Goal: Task Accomplishment & Management: Use online tool/utility

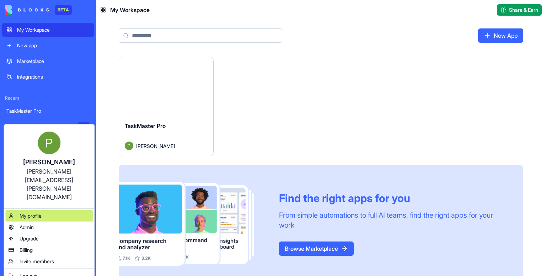
click at [40, 131] on span "My profile" at bounding box center [31, 215] width 22 height 7
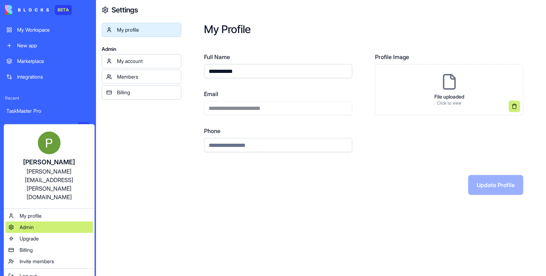
click at [32, 131] on span "Admin" at bounding box center [27, 227] width 14 height 7
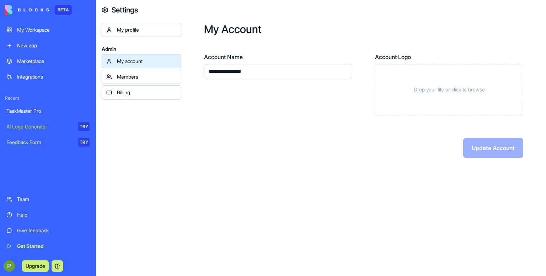
click at [129, 65] on link "My account" at bounding box center [142, 61] width 80 height 14
click at [138, 77] on div "Members" at bounding box center [147, 76] width 60 height 7
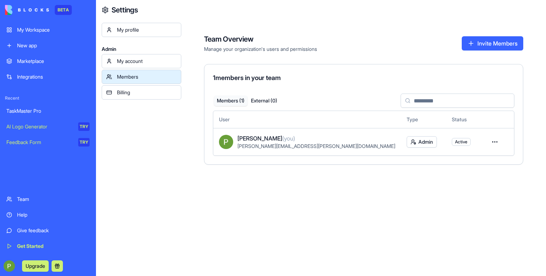
click at [136, 97] on link "Billing" at bounding box center [142, 92] width 80 height 14
click at [280, 131] on html "BETA My Workspace New app Marketplace Integrations Recent TaskMaster Pro AI Log…" at bounding box center [273, 138] width 546 height 276
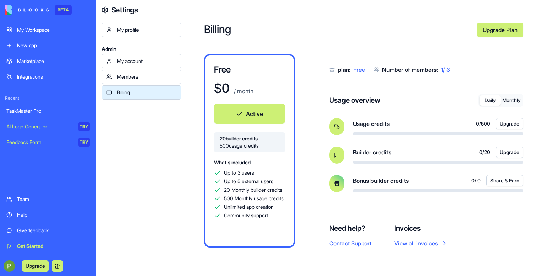
click at [131, 70] on link "Members" at bounding box center [142, 77] width 80 height 14
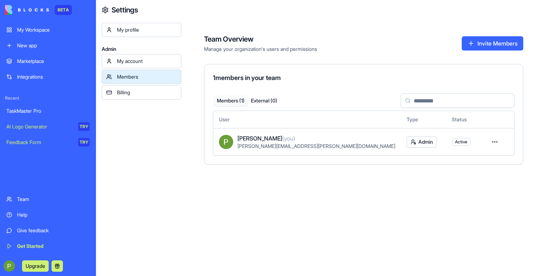
click at [152, 60] on div "My account" at bounding box center [147, 61] width 60 height 7
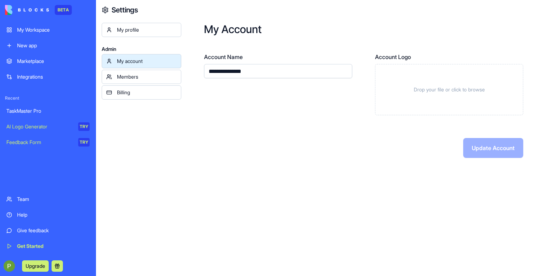
click at [125, 81] on link "Members" at bounding box center [142, 77] width 80 height 14
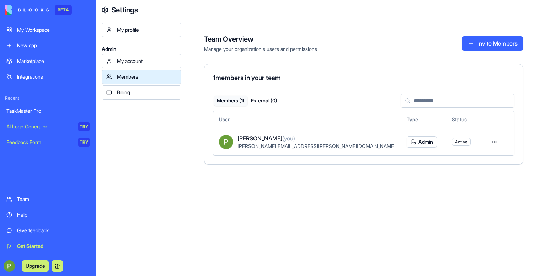
click at [280, 131] on html "BETA My Workspace New app Marketplace Integrations Recent TaskMaster Pro AI Log…" at bounding box center [273, 138] width 546 height 276
click at [280, 131] on div "Convert to external" at bounding box center [441, 168] width 57 height 11
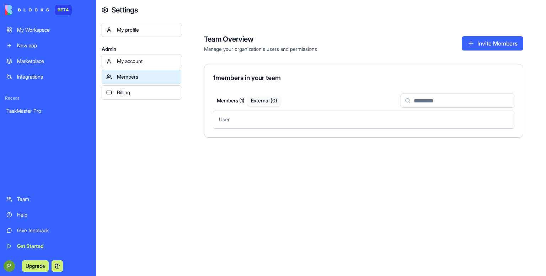
click at [219, 98] on button "Members ( 1 )" at bounding box center [230, 101] width 33 height 10
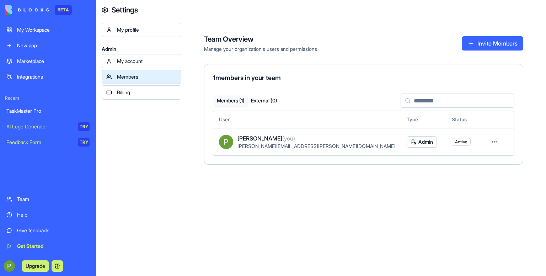
click at [159, 59] on div "My account" at bounding box center [147, 61] width 60 height 7
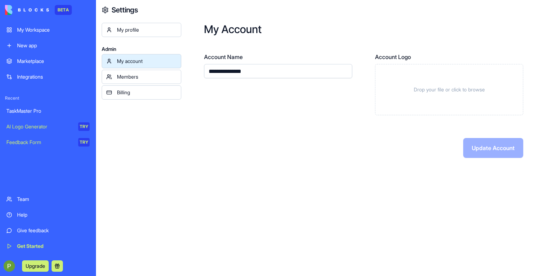
click at [265, 70] on input "**********" at bounding box center [278, 71] width 148 height 14
click at [22, 144] on div "Feedback Form" at bounding box center [39, 142] width 67 height 7
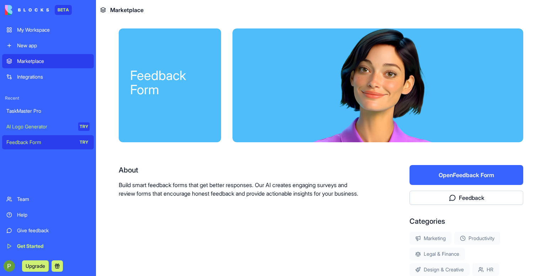
click at [268, 55] on div at bounding box center [377, 85] width 291 height 114
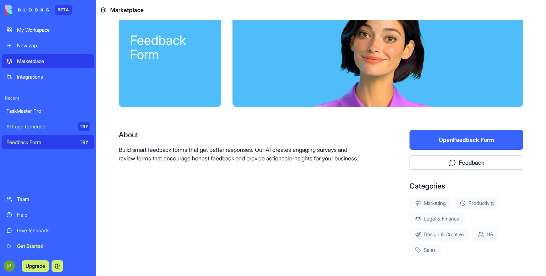
scroll to position [118, 0]
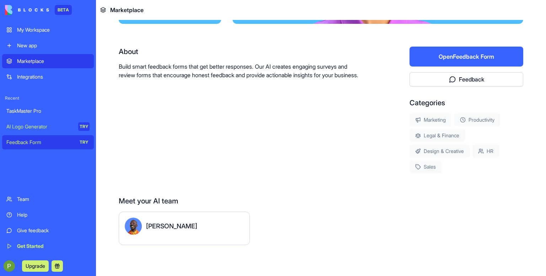
click at [167, 228] on div "Steve" at bounding box center [184, 226] width 119 height 17
click at [450, 59] on button "Open Feedback Form" at bounding box center [466, 57] width 114 height 20
click at [162, 50] on div "About" at bounding box center [241, 52] width 245 height 10
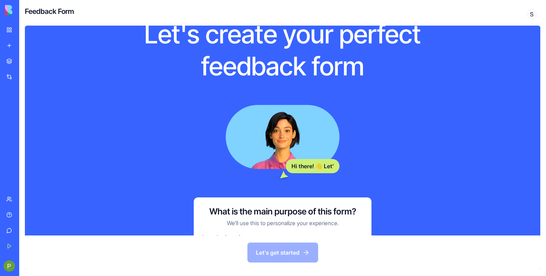
scroll to position [83, 0]
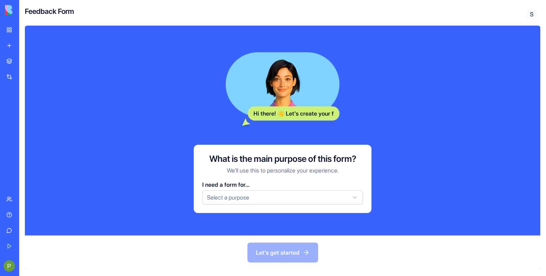
click at [246, 199] on html "BETA My Workspace New app Marketplace Integrations Recent TaskMaster Pro AI Log…" at bounding box center [273, 138] width 546 height 276
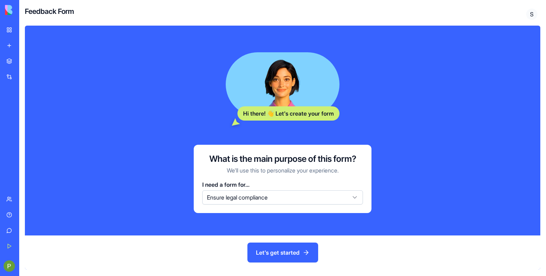
click at [264, 255] on button "Let's get started" at bounding box center [282, 252] width 71 height 20
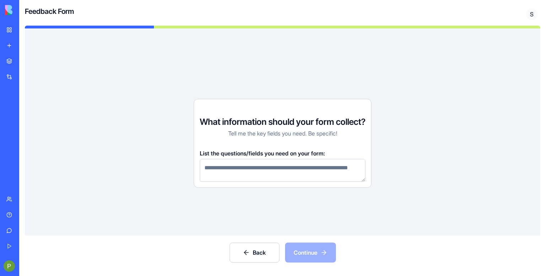
click at [251, 162] on textarea at bounding box center [283, 170] width 166 height 23
type textarea "*"
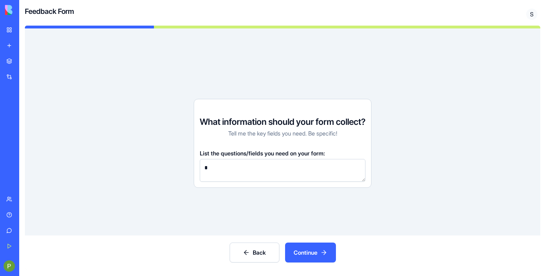
click at [308, 252] on button "Continue" at bounding box center [310, 252] width 51 height 20
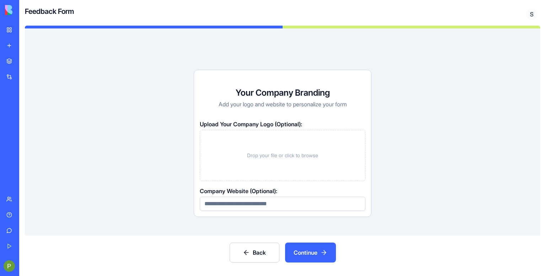
click at [267, 201] on input at bounding box center [283, 204] width 166 height 14
click at [270, 204] on input "******" at bounding box center [283, 204] width 166 height 14
type input "**********"
click at [313, 252] on button "Continue" at bounding box center [310, 252] width 51 height 20
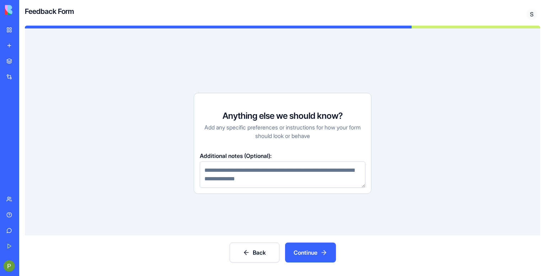
click at [270, 173] on textarea at bounding box center [283, 174] width 166 height 26
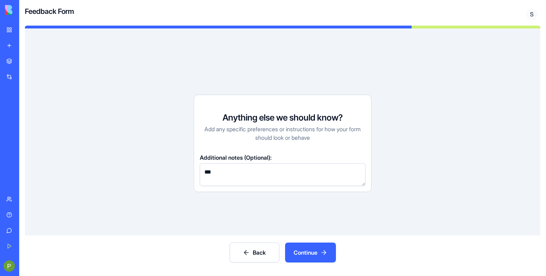
type textarea "****"
click at [327, 249] on button "Continue" at bounding box center [310, 252] width 51 height 20
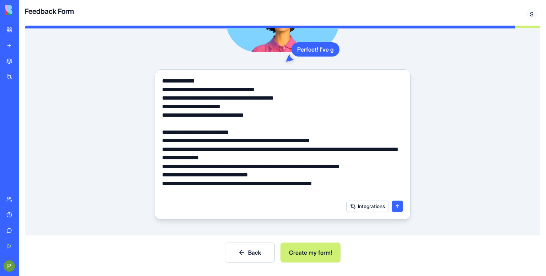
scroll to position [91, 0]
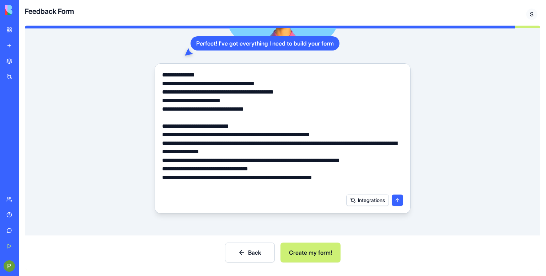
drag, startPoint x: 142, startPoint y: 90, endPoint x: 174, endPoint y: 97, distance: 32.8
click at [142, 90] on div "**********" at bounding box center [283, 97] width 470 height 231
click at [311, 245] on button "Create my form!" at bounding box center [310, 252] width 60 height 20
click at [396, 198] on button "submit" at bounding box center [397, 199] width 11 height 11
click at [115, 56] on div "**********" at bounding box center [283, 97] width 470 height 231
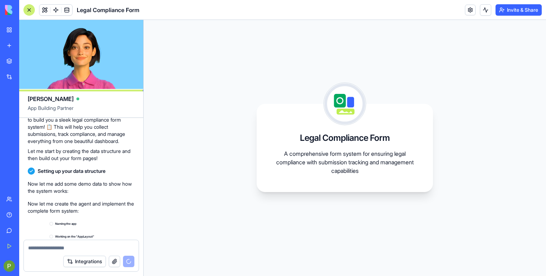
scroll to position [222, 0]
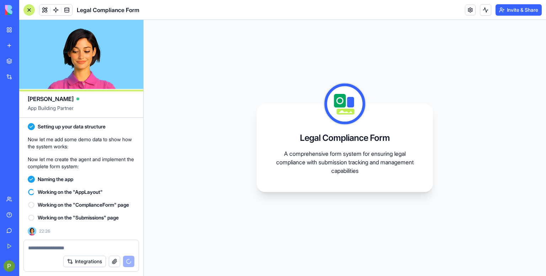
click at [516, 10] on button "Invite & Share" at bounding box center [518, 9] width 46 height 11
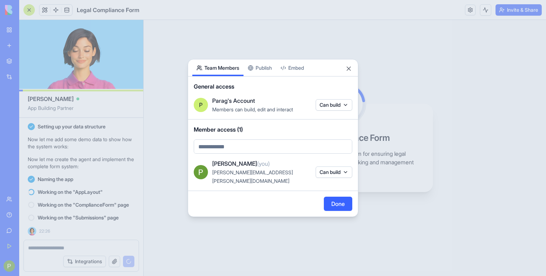
click at [336, 110] on body "BETA My Workspace New app Marketplace Integrations Recent New App New App New A…" at bounding box center [273, 138] width 546 height 276
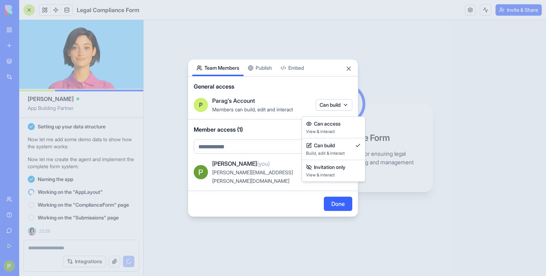
click at [266, 78] on div at bounding box center [273, 138] width 546 height 276
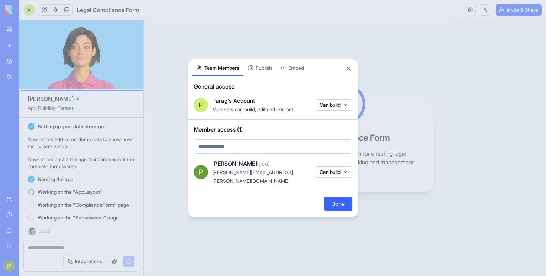
click at [264, 69] on button "Publish" at bounding box center [259, 67] width 33 height 17
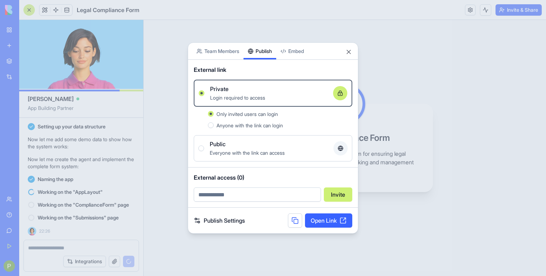
click at [301, 61] on div "External link Private Login required to access Only invited users can login Any…" at bounding box center [273, 114] width 170 height 108
click at [299, 56] on body "BETA My Workspace New app Marketplace Integrations Recent New App New App New A…" at bounding box center [273, 138] width 546 height 276
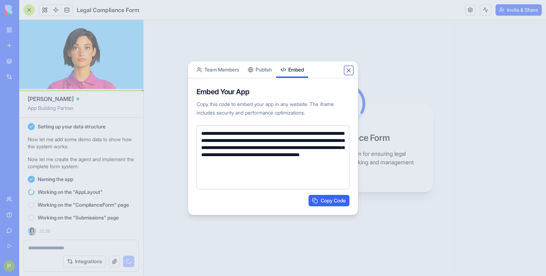
click at [348, 70] on button "Close" at bounding box center [348, 70] width 7 height 7
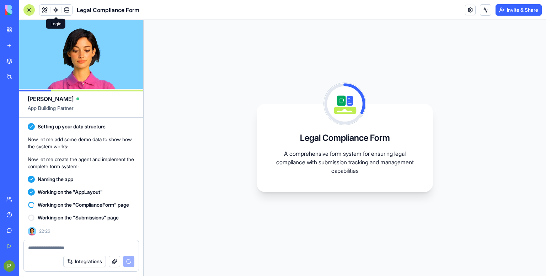
click at [55, 10] on span at bounding box center [56, 10] width 20 height 20
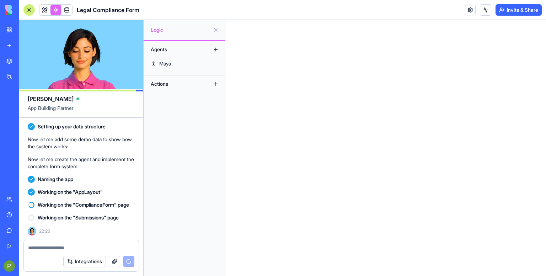
click at [216, 49] on button at bounding box center [215, 49] width 11 height 11
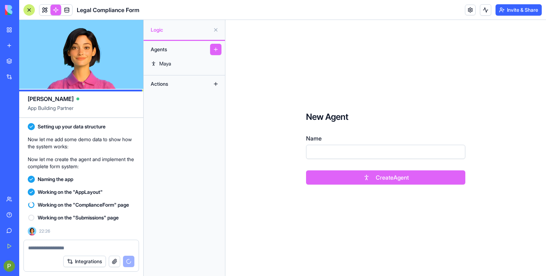
click at [371, 154] on input "Name" at bounding box center [385, 152] width 159 height 14
type input "***"
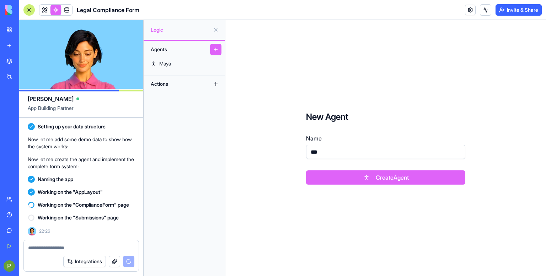
click at [371, 179] on button "Create Agent" at bounding box center [385, 177] width 159 height 14
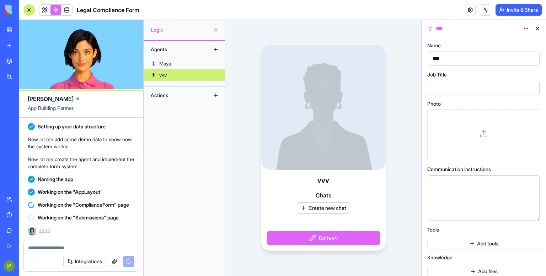
click at [449, 138] on div at bounding box center [483, 135] width 101 height 40
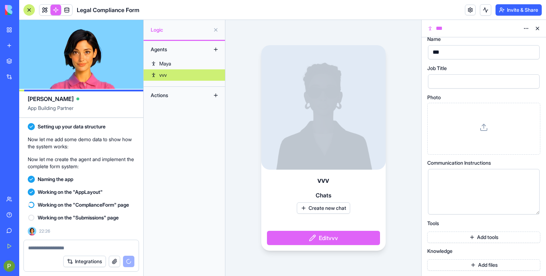
click at [458, 125] on div at bounding box center [483, 129] width 101 height 40
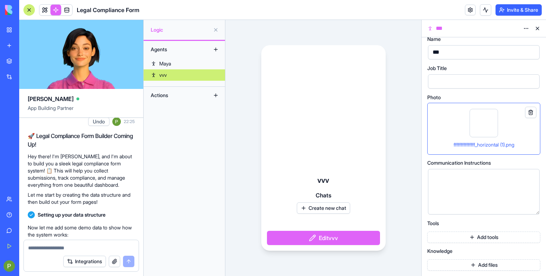
scroll to position [314, 0]
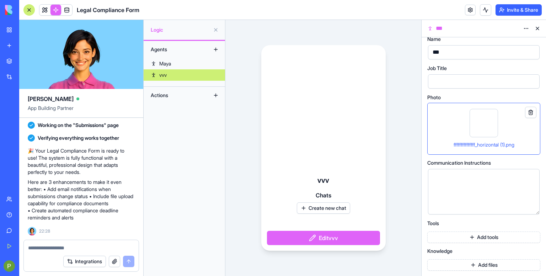
click at [195, 157] on div "Agents Maya vvv Actions" at bounding box center [184, 158] width 81 height 235
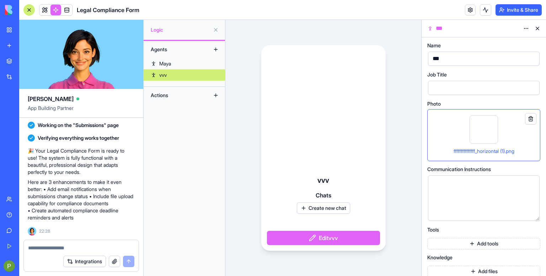
click at [540, 26] on button at bounding box center [537, 28] width 11 height 11
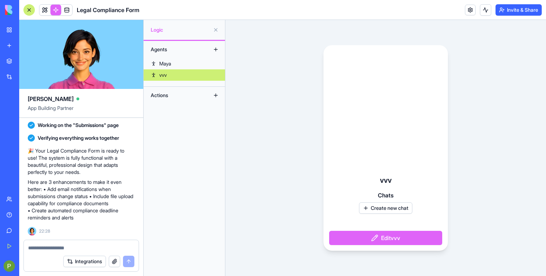
click at [173, 77] on link "vvv" at bounding box center [184, 74] width 81 height 11
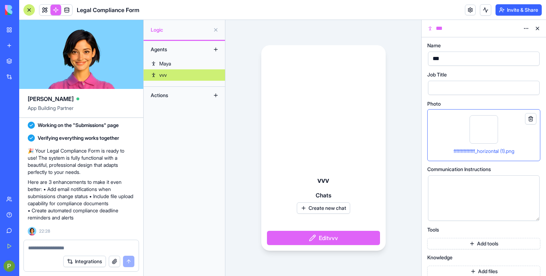
click at [525, 26] on html "BETA My Workspace New app Marketplace Integrations Recent New App New App New A…" at bounding box center [273, 138] width 546 height 276
click at [504, 44] on span "Delete" at bounding box center [506, 42] width 15 height 7
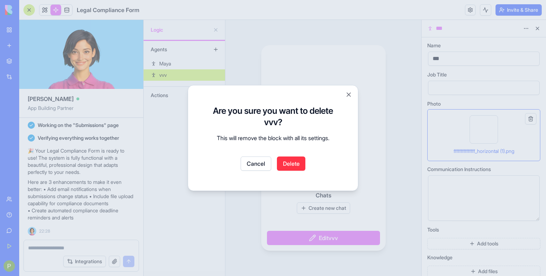
click at [295, 160] on button "Delete" at bounding box center [291, 163] width 28 height 14
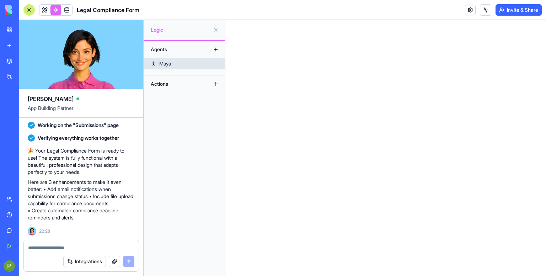
click at [181, 62] on link "Maya" at bounding box center [184, 63] width 81 height 11
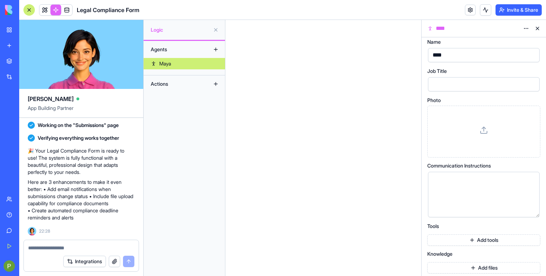
scroll to position [6, 0]
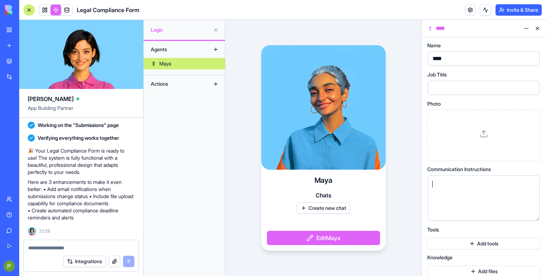
click at [446, 188] on div at bounding box center [477, 198] width 95 height 36
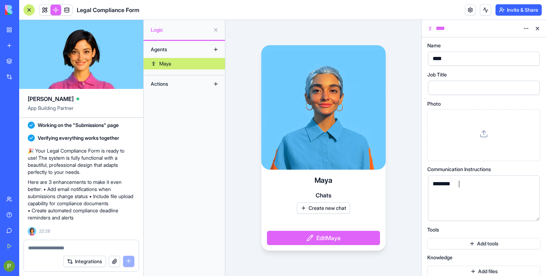
click at [457, 132] on div at bounding box center [483, 135] width 101 height 40
click at [453, 87] on div at bounding box center [477, 87] width 95 height 11
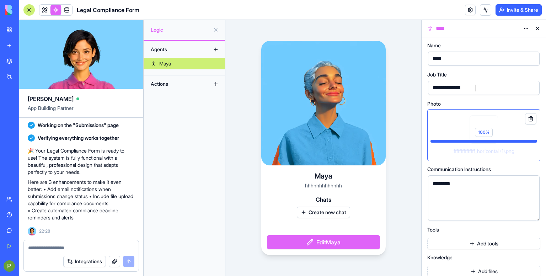
click at [484, 120] on div "100 %" at bounding box center [484, 134] width 112 height 51
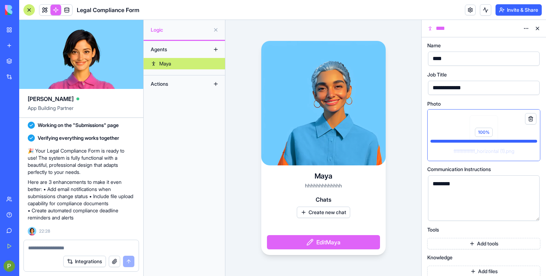
click at [463, 137] on div "100 %" at bounding box center [484, 134] width 112 height 51
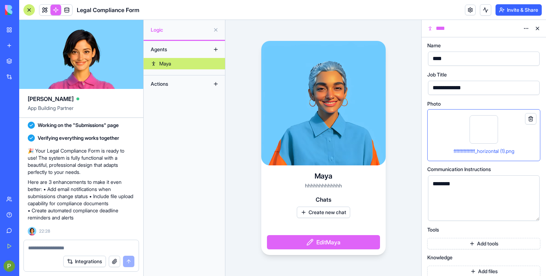
scroll to position [6, 0]
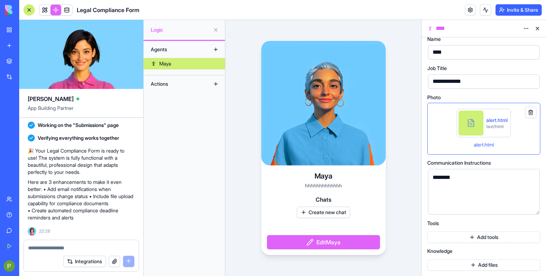
click at [199, 116] on div "Agents Maya Actions" at bounding box center [184, 158] width 81 height 235
click at [326, 214] on button "Create new chat" at bounding box center [323, 211] width 53 height 11
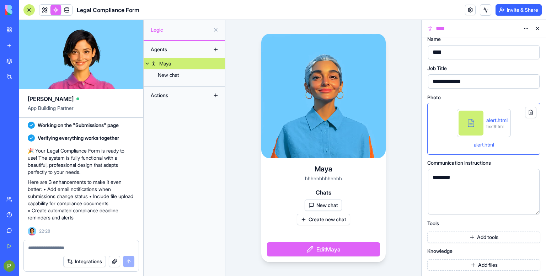
click at [330, 210] on button "New chat" at bounding box center [323, 204] width 37 height 11
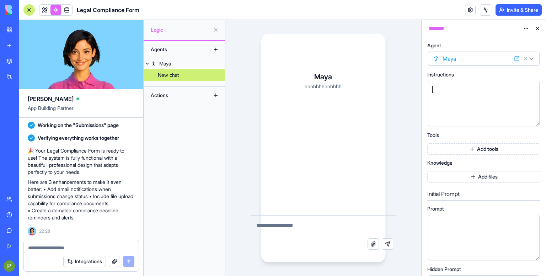
click at [486, 118] on div at bounding box center [477, 103] width 95 height 36
click at [485, 145] on button "Add tools" at bounding box center [483, 148] width 113 height 11
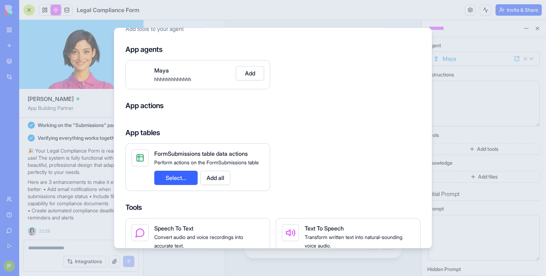
scroll to position [0, 0]
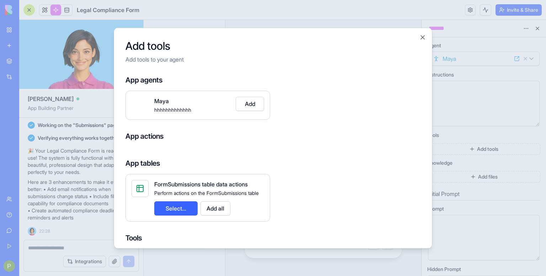
click at [243, 106] on button "Add" at bounding box center [250, 104] width 28 height 14
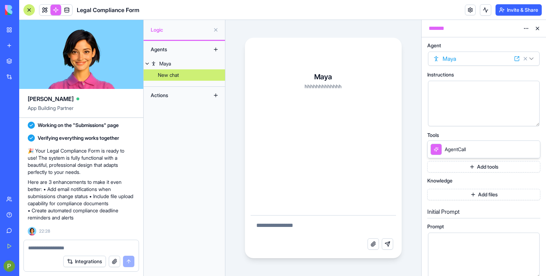
click at [297, 228] on textarea at bounding box center [323, 226] width 145 height 23
click at [436, 107] on div at bounding box center [477, 103] width 95 height 36
click at [280, 226] on textarea at bounding box center [323, 226] width 145 height 23
type textarea "**"
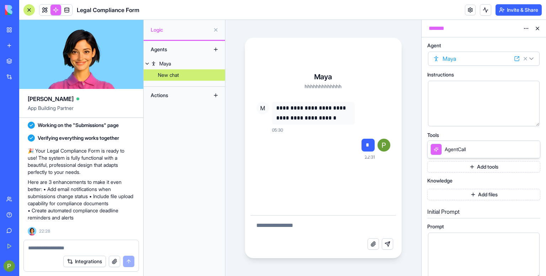
click at [324, 218] on textarea at bounding box center [323, 226] width 145 height 23
click at [287, 227] on textarea at bounding box center [323, 226] width 145 height 23
click at [271, 219] on textarea at bounding box center [323, 226] width 145 height 23
paste textarea "**********"
type textarea "**********"
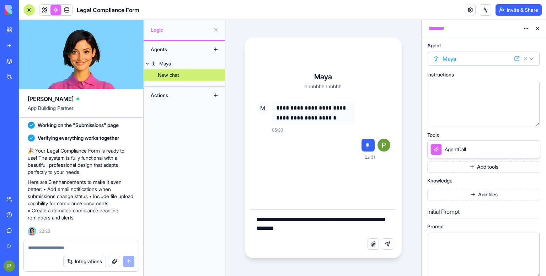
click at [387, 244] on button "Send message" at bounding box center [387, 243] width 11 height 11
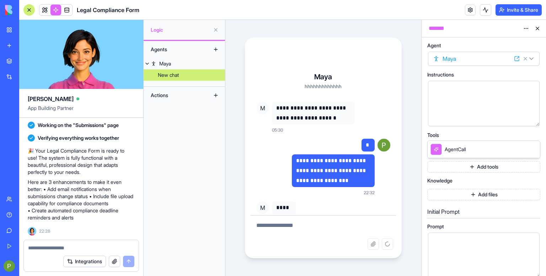
scroll to position [24, 0]
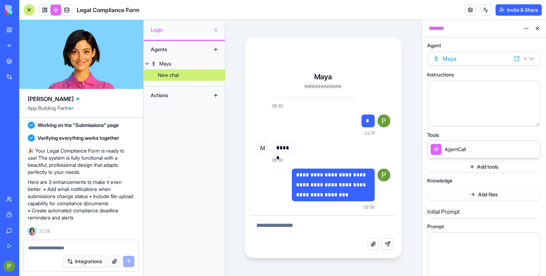
click at [341, 230] on textarea at bounding box center [323, 226] width 145 height 23
paste textarea "**********"
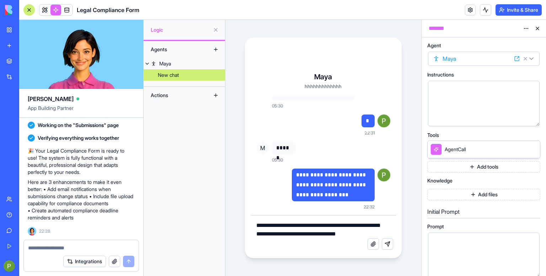
scroll to position [38, 0]
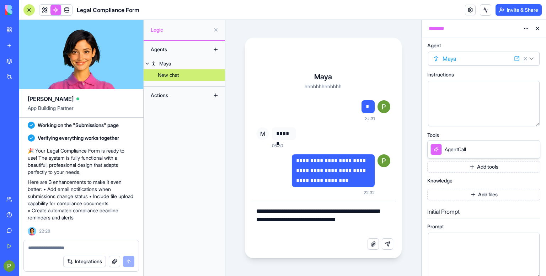
click at [304, 225] on textarea "**********" at bounding box center [323, 219] width 145 height 37
type textarea "**********"
click at [385, 243] on button "Send message" at bounding box center [387, 243] width 11 height 11
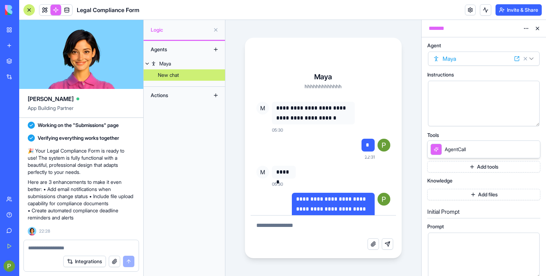
scroll to position [108, 0]
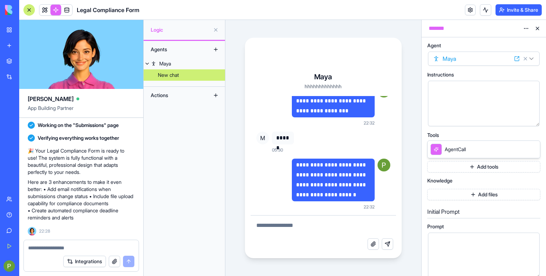
click at [296, 228] on textarea at bounding box center [323, 226] width 145 height 23
paste textarea "**********"
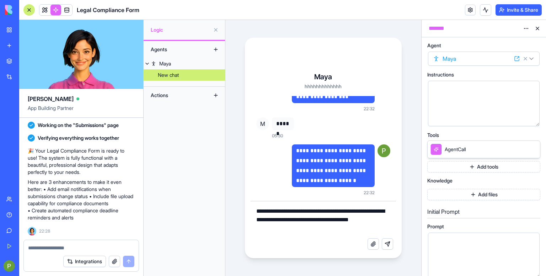
type textarea "**********"
click at [385, 245] on button "Send message" at bounding box center [387, 243] width 11 height 11
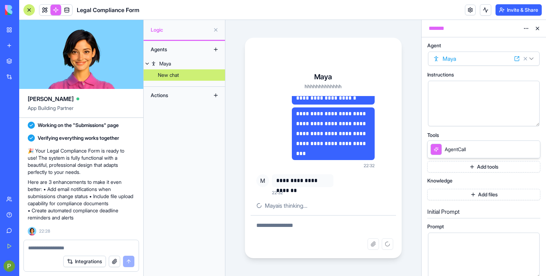
scroll to position [212, 0]
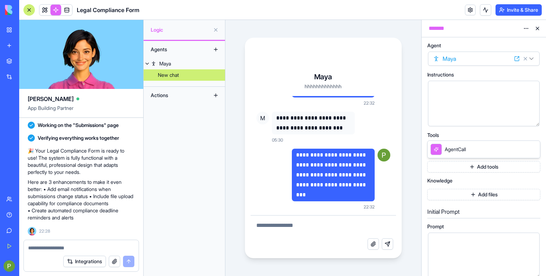
click at [300, 219] on textarea at bounding box center [323, 226] width 145 height 23
paste textarea "**********"
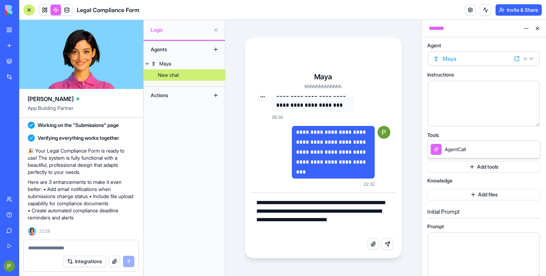
type textarea "**********"
click at [390, 246] on button "Send message" at bounding box center [387, 243] width 11 height 11
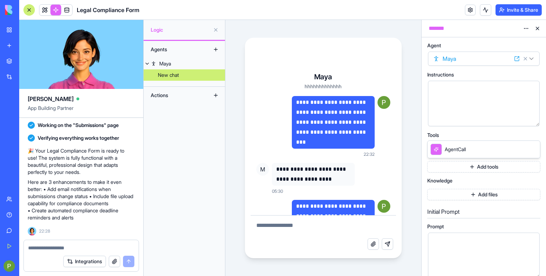
scroll to position [336, 0]
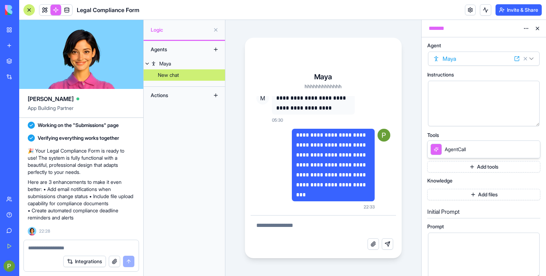
click at [375, 247] on button "Attach file" at bounding box center [372, 243] width 11 height 11
click at [306, 226] on textarea at bounding box center [323, 226] width 145 height 23
paste textarea "**********"
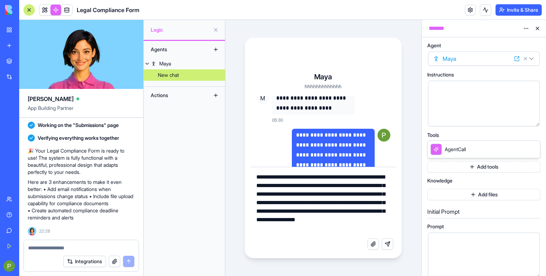
type textarea "**********"
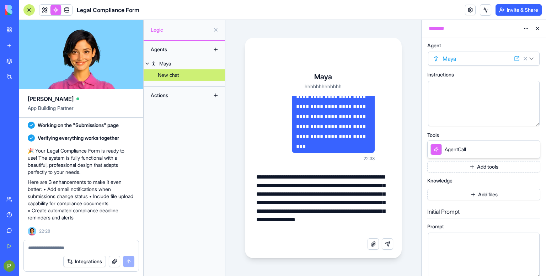
click at [389, 244] on button "Send message" at bounding box center [387, 243] width 11 height 11
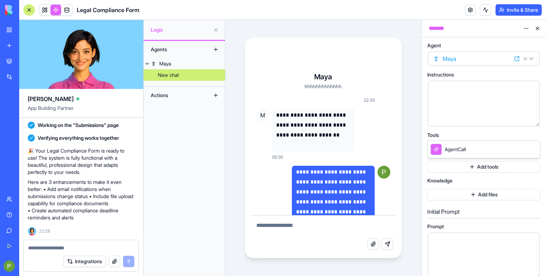
scroll to position [549, 0]
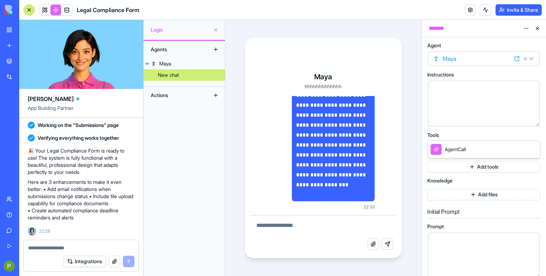
click at [274, 235] on textarea at bounding box center [323, 226] width 145 height 23
paste textarea "**********"
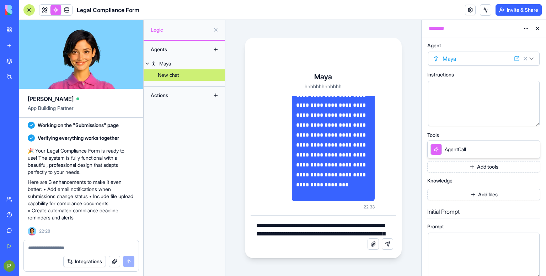
scroll to position [597, 0]
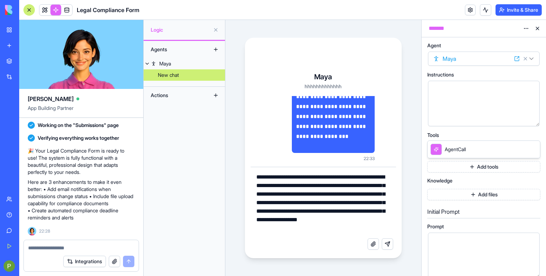
type textarea "**********"
click at [291, 131] on div "**********" at bounding box center [315, 86] width 118 height 151
click at [390, 243] on button "Send message" at bounding box center [387, 243] width 11 height 11
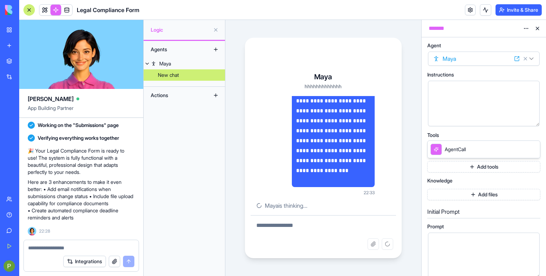
scroll to position [731, 0]
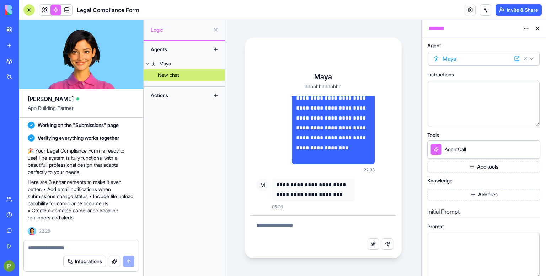
click at [289, 159] on div "**********" at bounding box center [315, 97] width 118 height 151
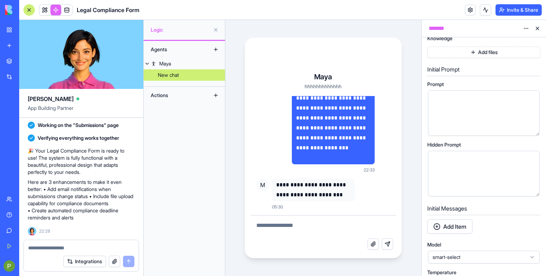
click at [445, 118] on div at bounding box center [477, 113] width 95 height 36
click at [443, 168] on div at bounding box center [477, 173] width 95 height 36
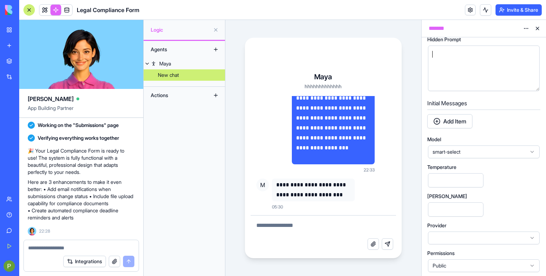
scroll to position [249, 0]
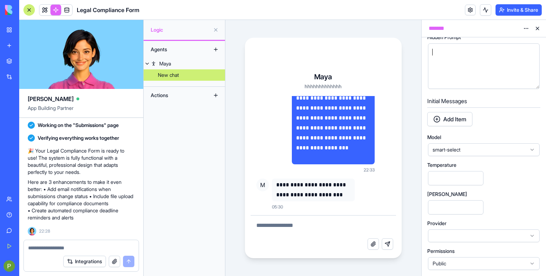
click at [442, 235] on div at bounding box center [484, 235] width 112 height 13
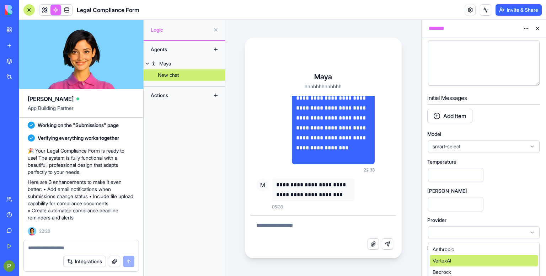
click at [442, 258] on span "VertexAI" at bounding box center [442, 260] width 18 height 7
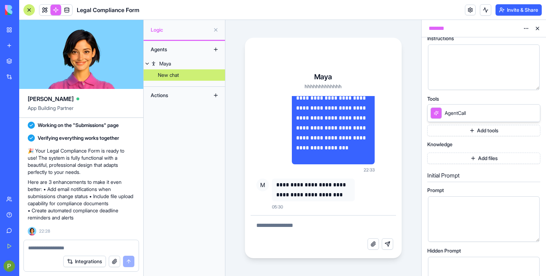
scroll to position [142, 0]
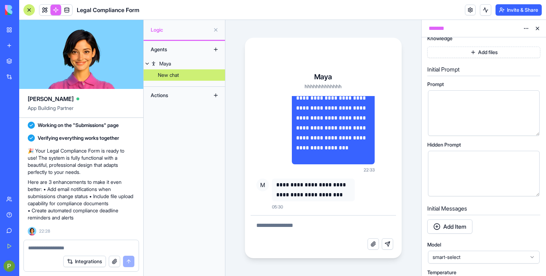
click at [162, 97] on div "Actions" at bounding box center [175, 95] width 57 height 11
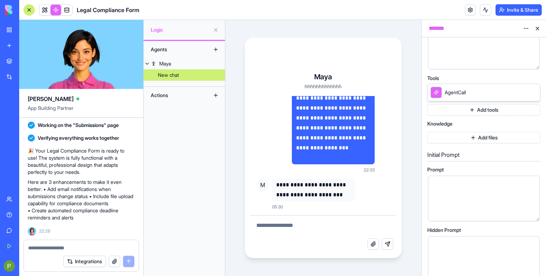
scroll to position [0, 0]
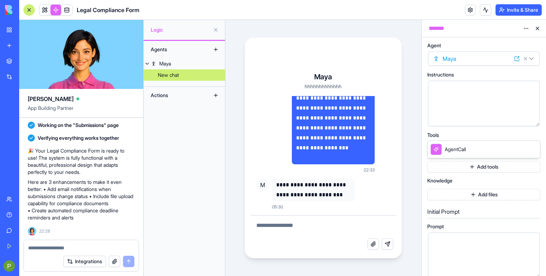
click at [524, 29] on html "BETA My Workspace New app Marketplace Integrations Recent New App New App New A…" at bounding box center [273, 138] width 546 height 276
click at [503, 42] on span "Delete" at bounding box center [506, 42] width 15 height 7
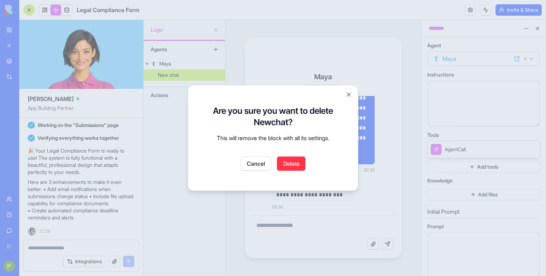
click at [286, 159] on button "Delete" at bounding box center [291, 163] width 28 height 14
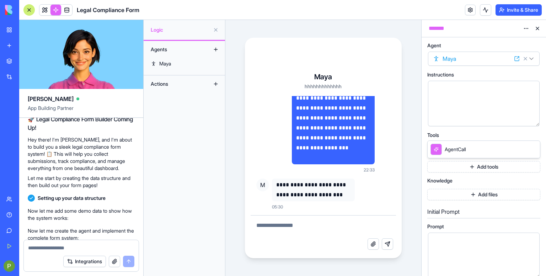
scroll to position [314, 0]
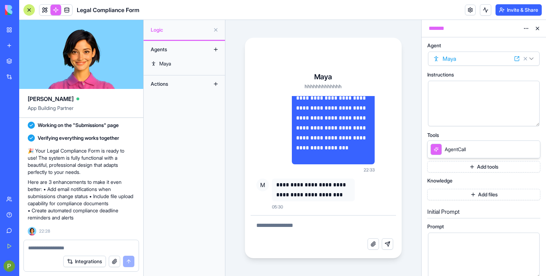
click at [64, 247] on textarea at bounding box center [81, 247] width 106 height 7
paste textarea "**********"
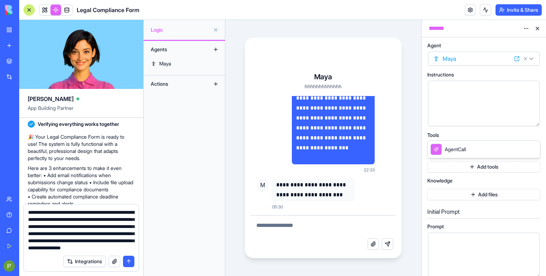
scroll to position [178, 0]
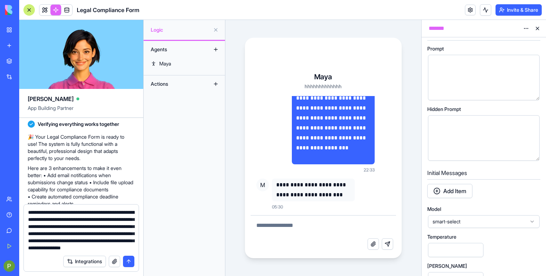
type textarea "**********"
click at [455, 240] on div "Temperature ***" at bounding box center [483, 245] width 113 height 23
click at [481, 134] on div at bounding box center [477, 138] width 95 height 36
click at [471, 80] on div at bounding box center [477, 77] width 95 height 36
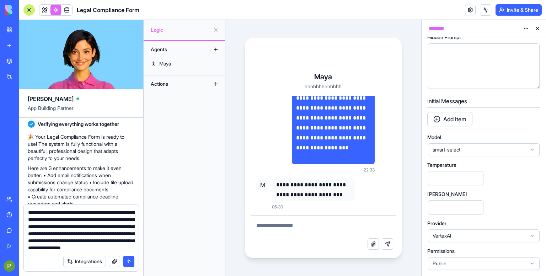
scroll to position [107, 0]
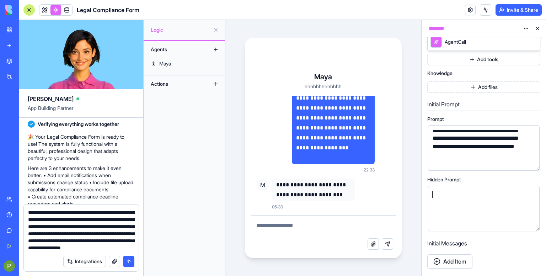
click at [434, 197] on div at bounding box center [477, 194] width 95 height 8
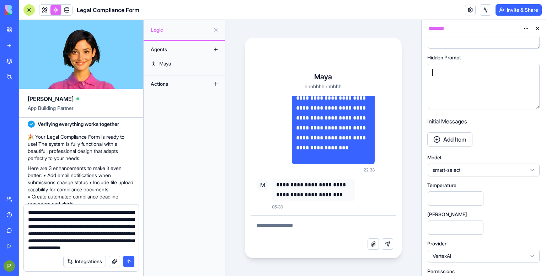
scroll to position [249, 0]
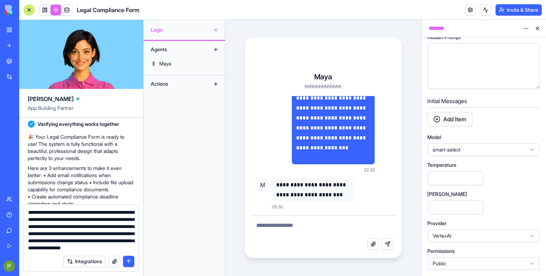
click at [308, 231] on textarea at bounding box center [323, 226] width 145 height 23
click at [472, 73] on div at bounding box center [477, 66] width 95 height 36
click at [458, 127] on div "Initial Messages Add Item" at bounding box center [483, 112] width 113 height 34
click at [460, 118] on button "Add Item" at bounding box center [449, 119] width 45 height 14
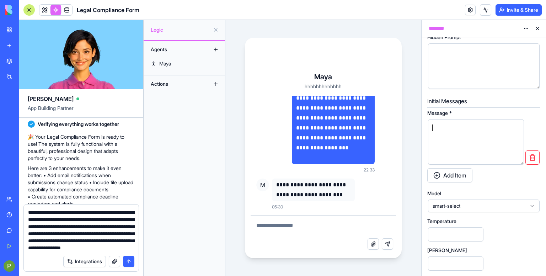
click at [447, 145] on div at bounding box center [469, 142] width 79 height 36
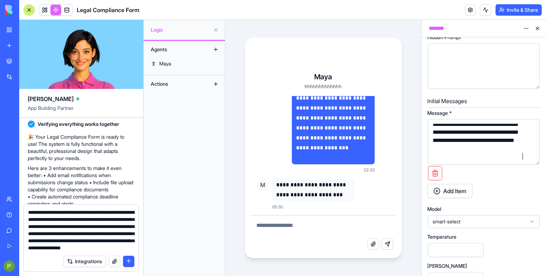
click at [277, 237] on textarea at bounding box center [323, 226] width 145 height 23
type textarea "**"
click at [387, 241] on button "Send message" at bounding box center [387, 243] width 11 height 11
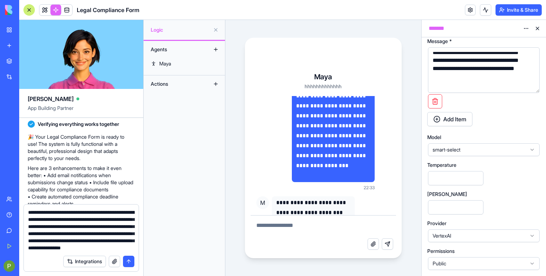
scroll to position [783, 0]
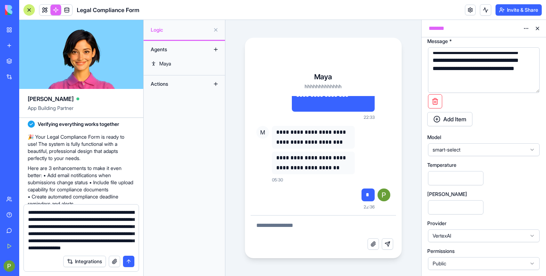
click at [2, 263] on div "Upgrade" at bounding box center [9, 266] width 15 height 20
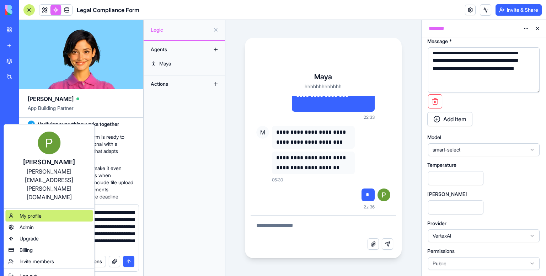
click at [41, 212] on span "My profile" at bounding box center [31, 215] width 22 height 7
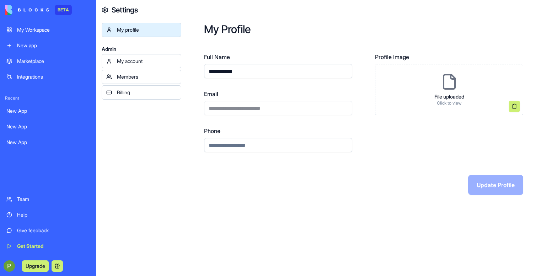
drag, startPoint x: 229, startPoint y: 68, endPoint x: 181, endPoint y: 68, distance: 48.3
click at [181, 68] on div "**********" at bounding box center [321, 138] width 450 height 276
type input "**********"
click at [493, 187] on button "Update Profile" at bounding box center [495, 185] width 55 height 20
click at [20, 114] on link "New App" at bounding box center [48, 111] width 92 height 14
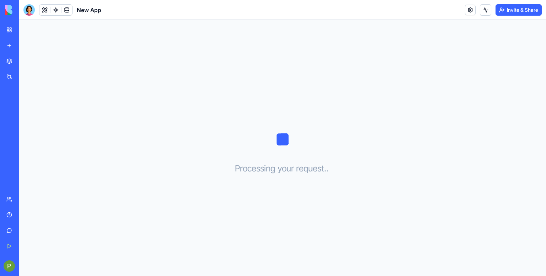
click at [22, 126] on div "New App" at bounding box center [16, 126] width 20 height 7
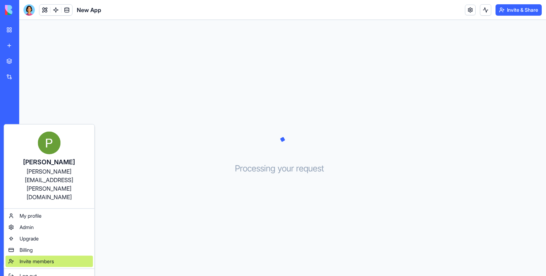
click at [25, 258] on span "Invite members" at bounding box center [37, 261] width 34 height 7
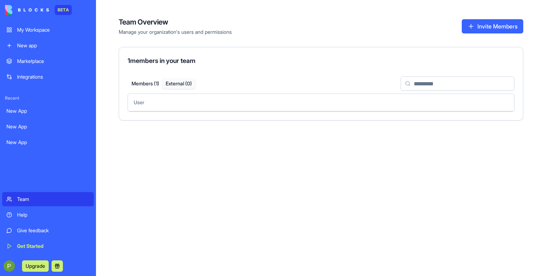
click at [189, 85] on button "External ( 0 )" at bounding box center [178, 84] width 33 height 10
click at [434, 80] on input at bounding box center [458, 83] width 114 height 14
click at [495, 13] on div "Team Overview Manage your organization's users and permissions Invite Members 1…" at bounding box center [321, 63] width 404 height 115
click at [486, 23] on button "Invite Members" at bounding box center [492, 26] width 61 height 14
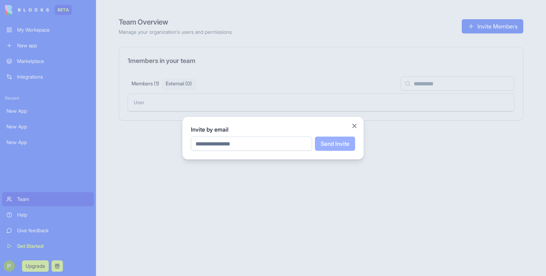
click at [227, 145] on input "email" at bounding box center [251, 143] width 121 height 14
type input "**********"
click at [334, 143] on button "Send Invite" at bounding box center [335, 143] width 40 height 14
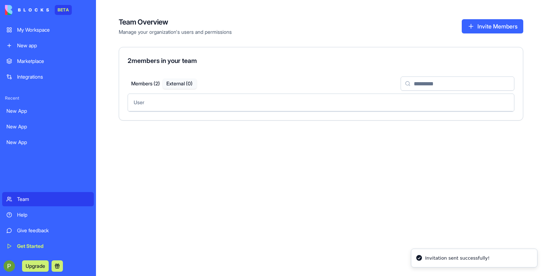
click at [154, 82] on button "Members ( 2 )" at bounding box center [146, 84] width 34 height 10
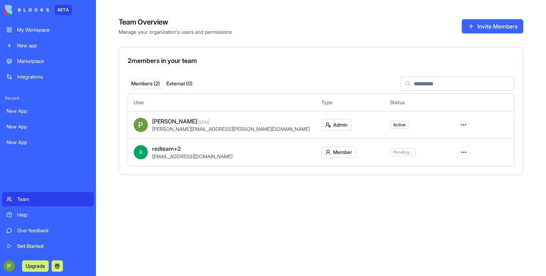
click at [303, 157] on html "BETA My Workspace New app Marketplace Integrations Recent New App New App New A…" at bounding box center [273, 138] width 546 height 276
click at [295, 177] on div "Admin" at bounding box center [306, 177] width 46 height 11
click at [312, 151] on html "BETA My Workspace New app Marketplace Integrations Recent New App New App New A…" at bounding box center [273, 138] width 546 height 276
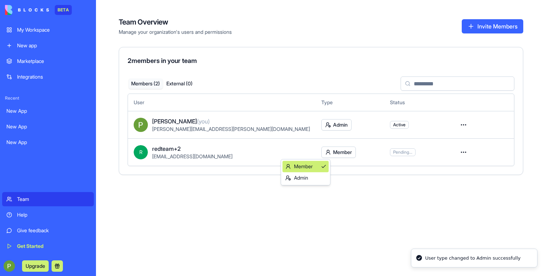
click at [304, 171] on div "Member" at bounding box center [306, 166] width 46 height 11
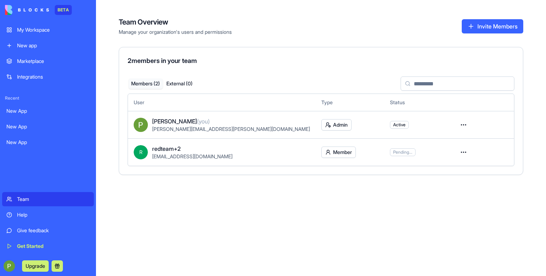
click at [484, 34] on div "Team Overview Manage your organization's users and permissions Invite Members" at bounding box center [321, 26] width 404 height 18
click at [438, 83] on input at bounding box center [458, 83] width 114 height 14
click at [180, 68] on div "2 members in your team" at bounding box center [321, 62] width 404 height 12
click at [449, 123] on html "BETA My Workspace New app Marketplace Integrations Recent New App New App New A…" at bounding box center [273, 138] width 546 height 276
click at [400, 236] on html "BETA My Workspace New app Marketplace Integrations Recent New App New App New A…" at bounding box center [273, 138] width 546 height 276
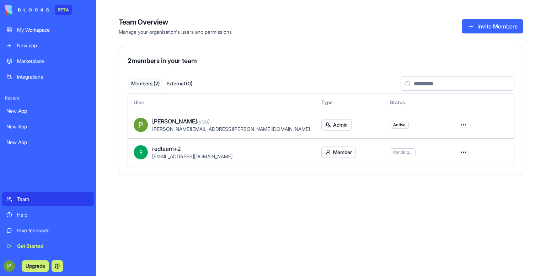
click at [448, 153] on html "BETA My Workspace New app Marketplace Integrations Recent New App New App New A…" at bounding box center [273, 138] width 546 height 276
click at [424, 191] on div "Remove user" at bounding box center [424, 193] width 57 height 11
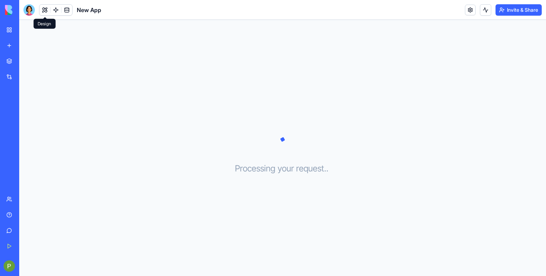
click at [9, 204] on link "Team" at bounding box center [16, 199] width 28 height 14
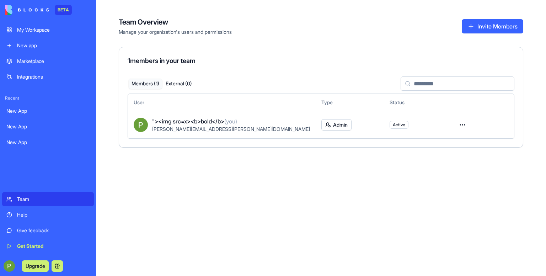
click at [485, 26] on button "Invite Members" at bounding box center [492, 26] width 61 height 14
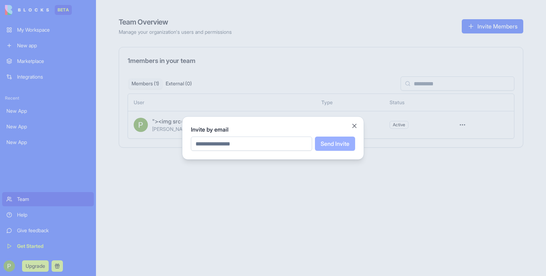
click at [234, 140] on input "email" at bounding box center [251, 143] width 121 height 14
click at [232, 141] on input "email" at bounding box center [251, 143] width 121 height 14
type input "**********"
click at [336, 145] on button "Send Invite" at bounding box center [335, 143] width 40 height 14
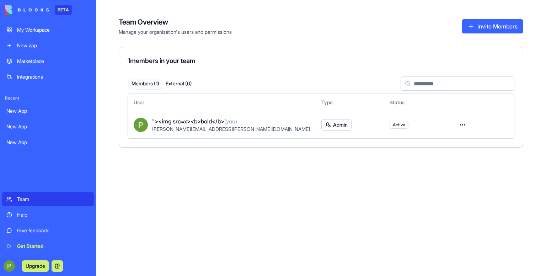
click at [33, 39] on link "New app" at bounding box center [48, 45] width 92 height 14
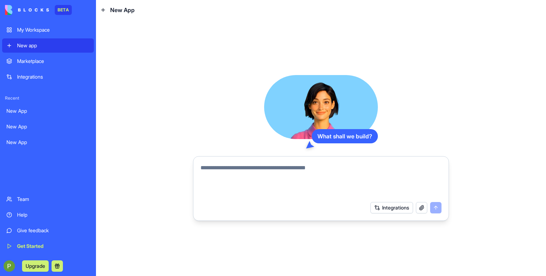
click at [297, 165] on textarea at bounding box center [320, 180] width 241 height 34
click at [340, 140] on div "What shall we build?" at bounding box center [345, 136] width 66 height 14
click at [231, 175] on textarea at bounding box center [320, 180] width 241 height 34
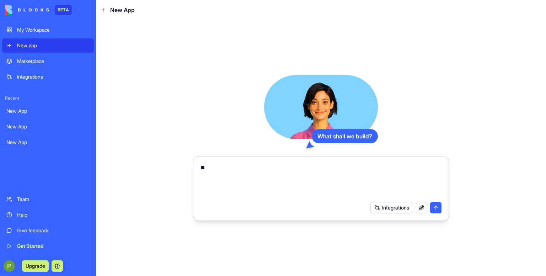
type textarea "**"
click at [385, 209] on button "Integrations" at bounding box center [391, 207] width 43 height 11
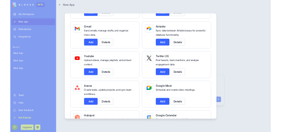
scroll to position [107, 0]
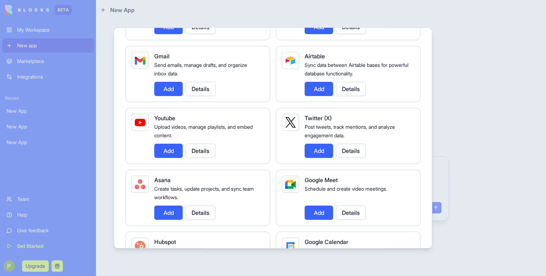
click at [169, 149] on button "Add" at bounding box center [168, 151] width 28 height 14
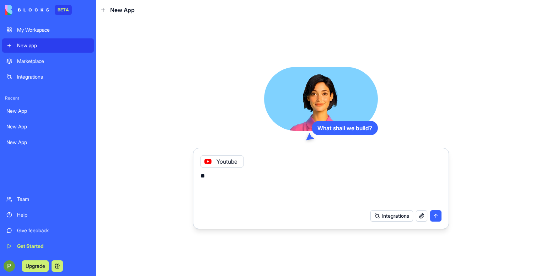
click at [435, 214] on button "submit" at bounding box center [435, 215] width 11 height 11
